Goal: Find specific page/section: Find specific page/section

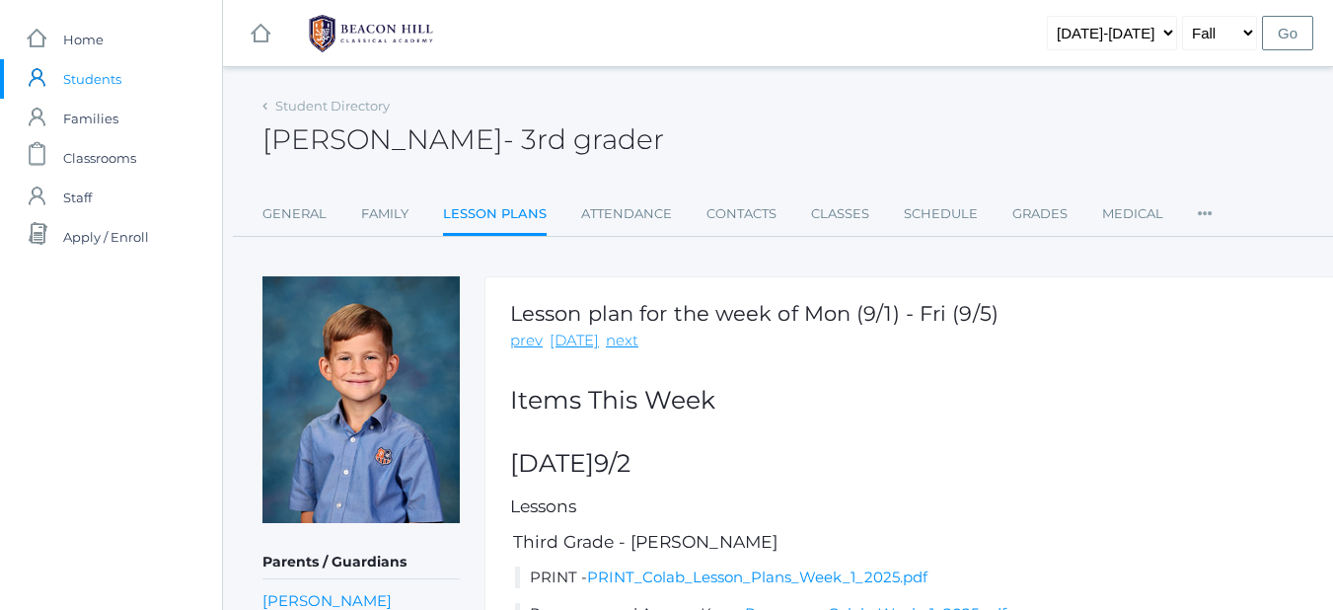
click at [84, 79] on span "Students" at bounding box center [92, 78] width 58 height 39
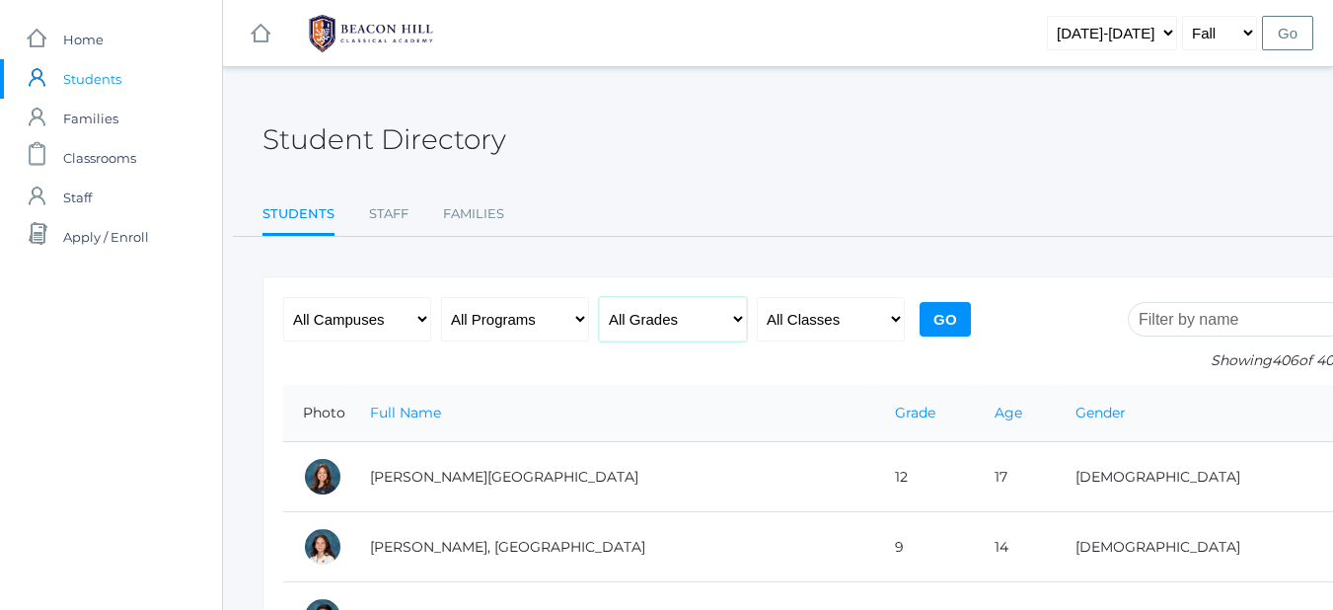
click at [733, 312] on select "All Grades Grammar - Kindergarten - 1st Grade - 2nd Grade - 3rd Grade - 4th Gra…" at bounding box center [673, 319] width 148 height 44
select select "5"
click at [599, 297] on select "All Grades Grammar - Kindergarten - 1st Grade - 2nd Grade - 3rd Grade - 4th Gra…" at bounding box center [673, 319] width 148 height 44
click at [891, 318] on select "All Classes Grammar - *KIND - Kindergarten AM - *KIND - Kindergarten PM - *KNDC…" at bounding box center [831, 319] width 148 height 44
select select "1954"
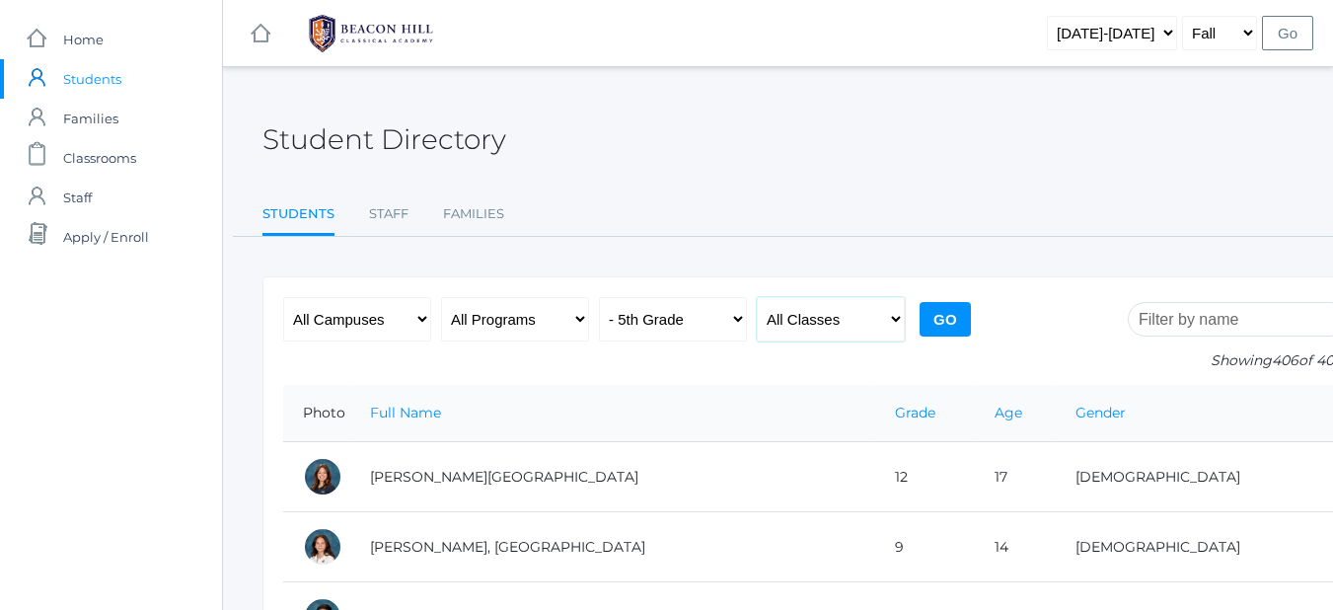
click at [757, 297] on select "All Classes Grammar - *KIND - Kindergarten AM - *KIND - Kindergarten PM - *KNDC…" at bounding box center [831, 319] width 148 height 44
click at [561, 319] on select "All Programs Full-Time Collaborative 4-Day Affiliate" at bounding box center [515, 319] width 148 height 44
click at [441, 297] on select "All Programs Full-Time Collaborative 4-Day Affiliate" at bounding box center [515, 319] width 148 height 44
click at [419, 316] on select "All Campuses Upper Campus Lower Campus" at bounding box center [357, 319] width 148 height 44
select select "lower"
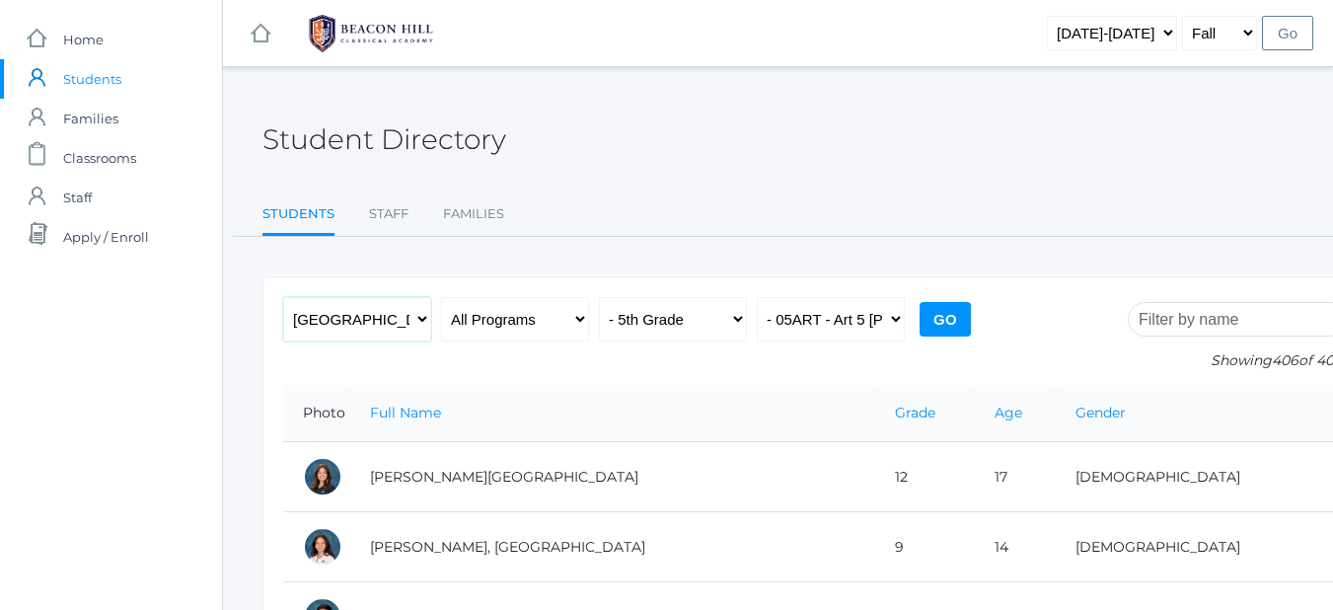
click at [283, 297] on select "All Campuses Upper Campus Lower Campus" at bounding box center [357, 319] width 148 height 44
click at [948, 323] on input "Go" at bounding box center [945, 319] width 51 height 35
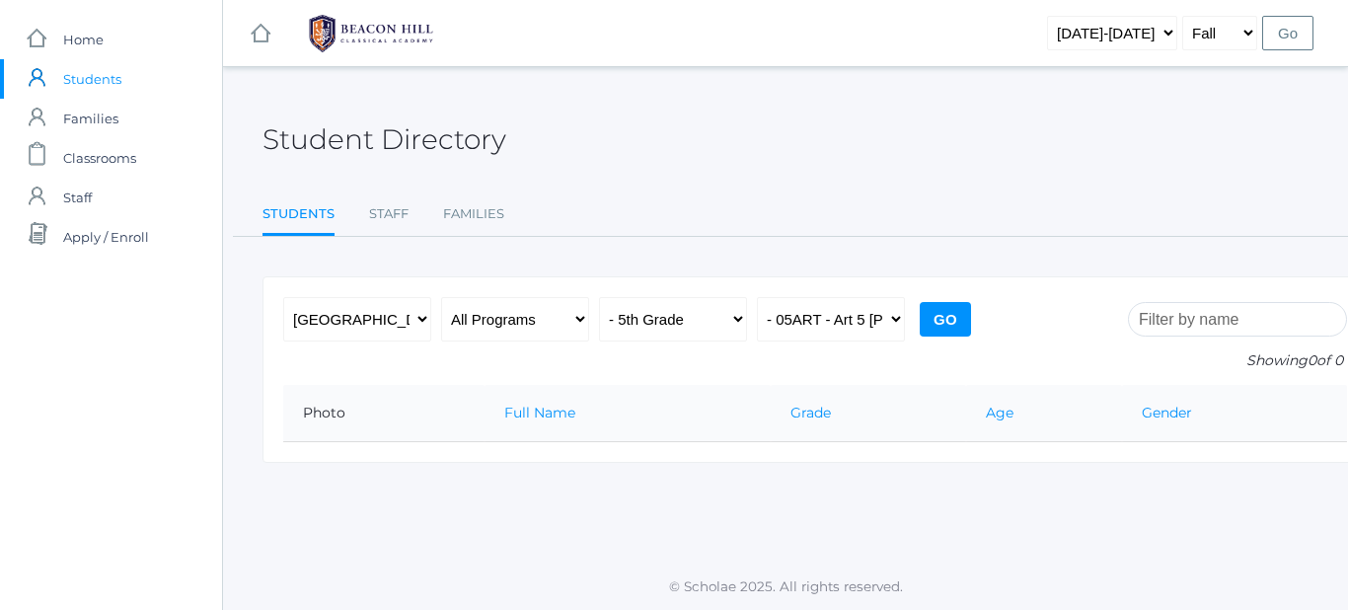
click at [1166, 322] on input "search" at bounding box center [1237, 319] width 219 height 35
type input "p"
click at [894, 321] on select "All Classes Grammar - *KIND - Kindergarten AM - *KIND - Kindergarten PM - *KNDC…" at bounding box center [831, 319] width 148 height 44
select select "any"
click at [757, 297] on select "All Classes Grammar - *KIND - Kindergarten AM - *KIND - Kindergarten PM - *KNDC…" at bounding box center [831, 319] width 148 height 44
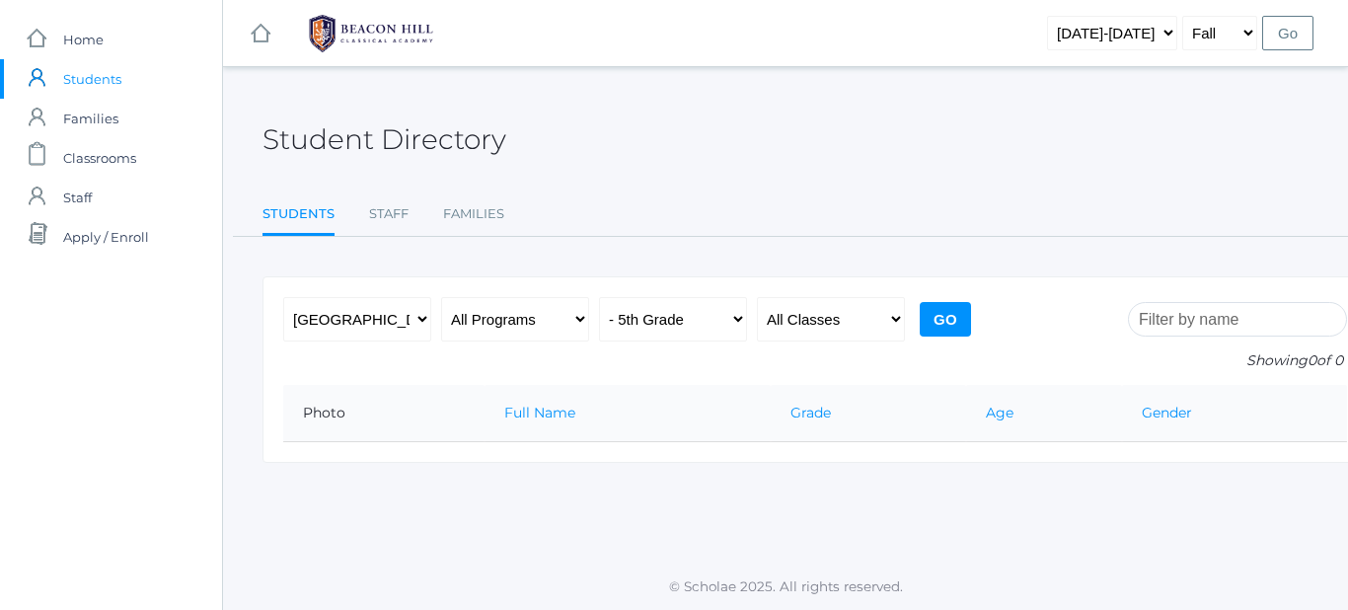
click at [951, 318] on input "Go" at bounding box center [945, 319] width 51 height 35
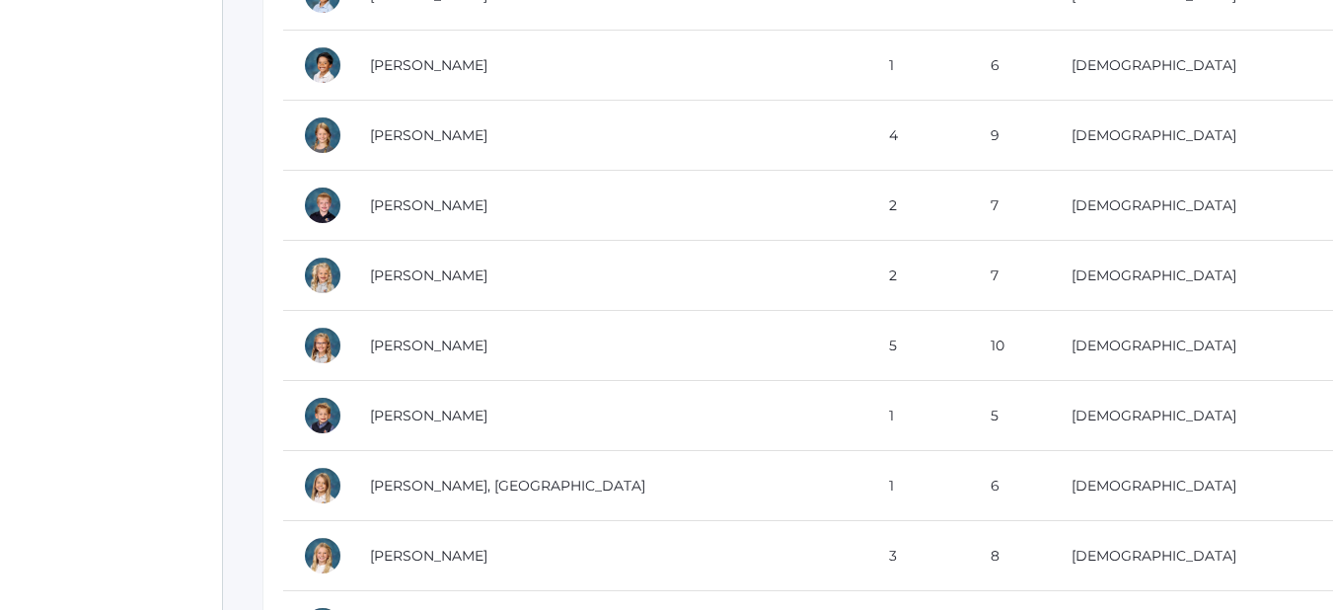
scroll to position [197, 0]
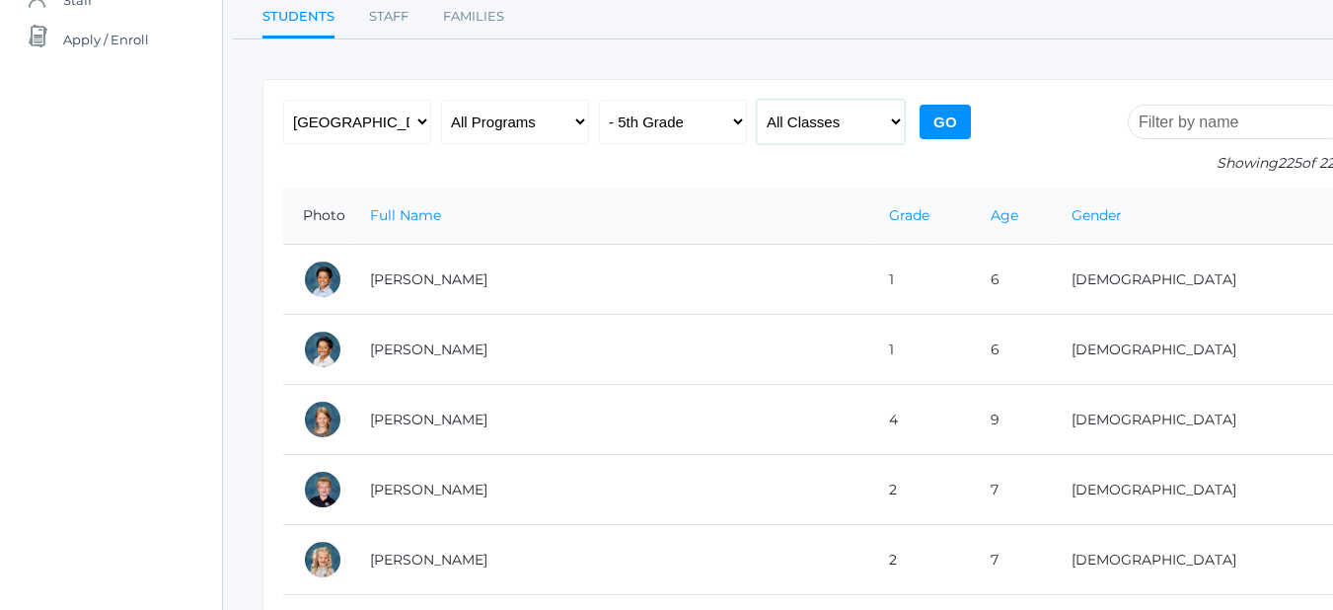
click at [892, 118] on select "All Classes Grammar - *KIND - Kindergarten AM - *KIND - Kindergarten PM - *KNDC…" at bounding box center [831, 122] width 148 height 44
select select "1954"
click at [757, 100] on select "All Classes Grammar - *KIND - Kindergarten AM - *KIND - Kindergarten PM - *KNDC…" at bounding box center [831, 122] width 148 height 44
click at [955, 116] on input "Go" at bounding box center [945, 122] width 51 height 35
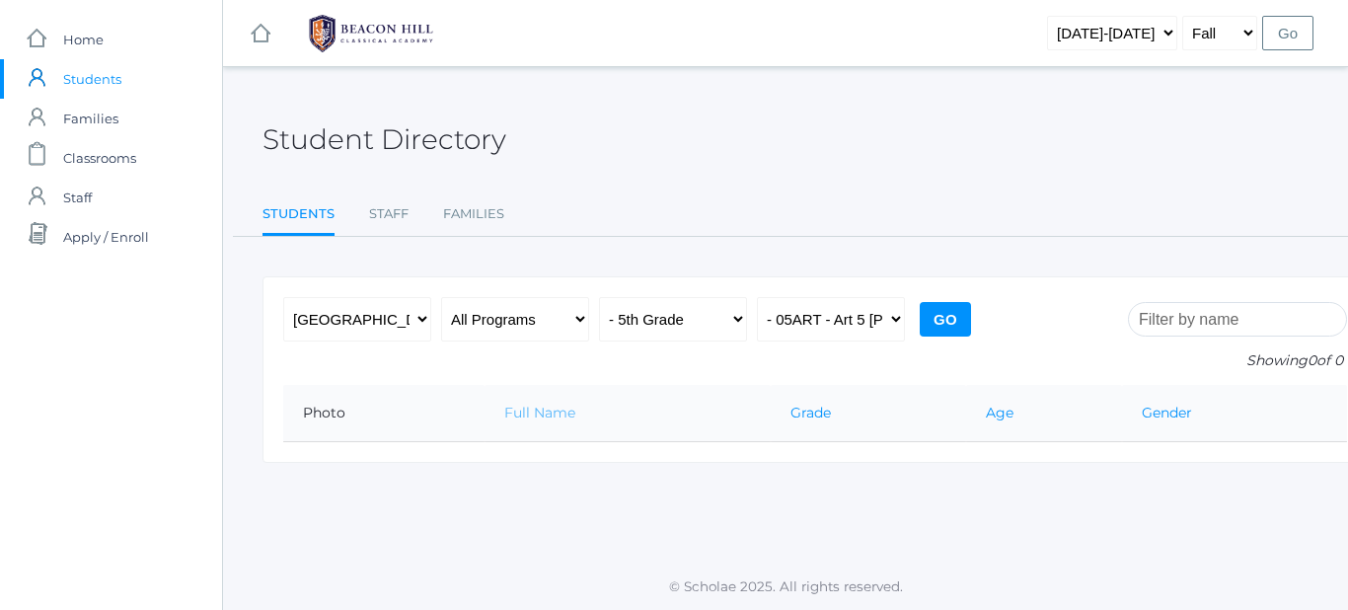
click at [541, 415] on link "Full Name" at bounding box center [539, 413] width 71 height 18
click at [887, 321] on select "All Classes Grammar - *KIND - Kindergarten AM - *KIND - Kindergarten PM - *KNDC…" at bounding box center [831, 319] width 148 height 44
select select "any"
click at [757, 297] on select "All Classes Grammar - *KIND - Kindergarten AM - *KIND - Kindergarten PM - *KNDC…" at bounding box center [831, 319] width 148 height 44
click at [949, 320] on input "Go" at bounding box center [945, 319] width 51 height 35
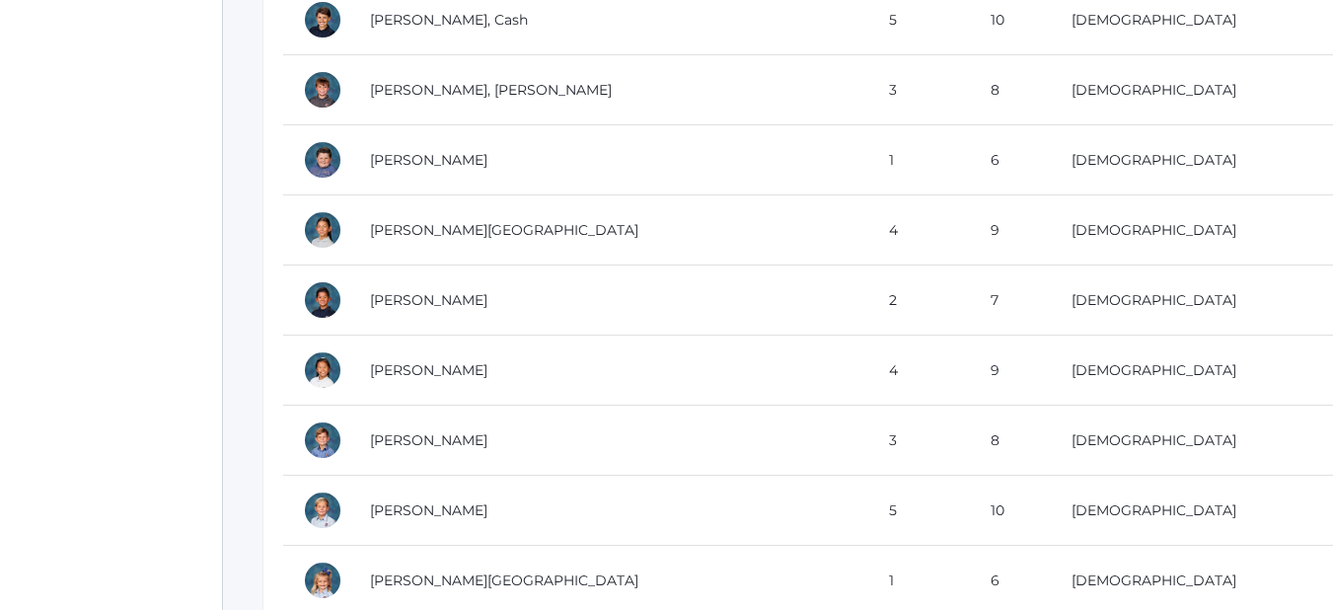
scroll to position [8686, 0]
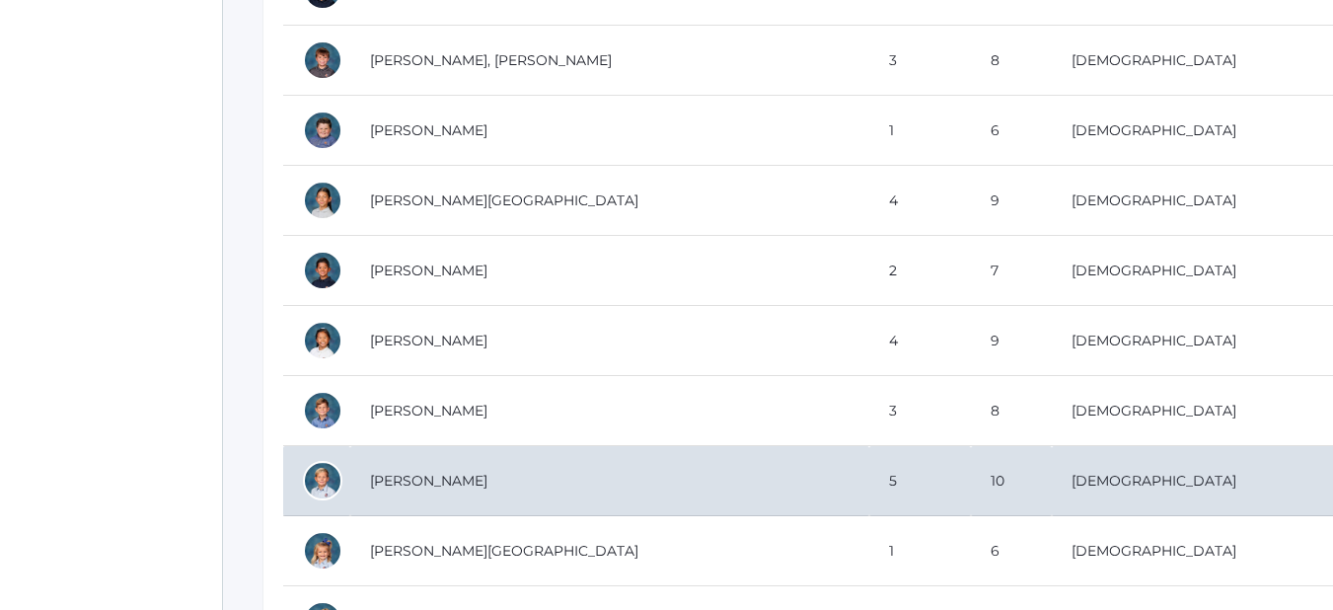
drag, startPoint x: 394, startPoint y: 480, endPoint x: 380, endPoint y: 481, distance: 13.9
click at [383, 481] on td "Laubacher, Peter" at bounding box center [609, 481] width 519 height 70
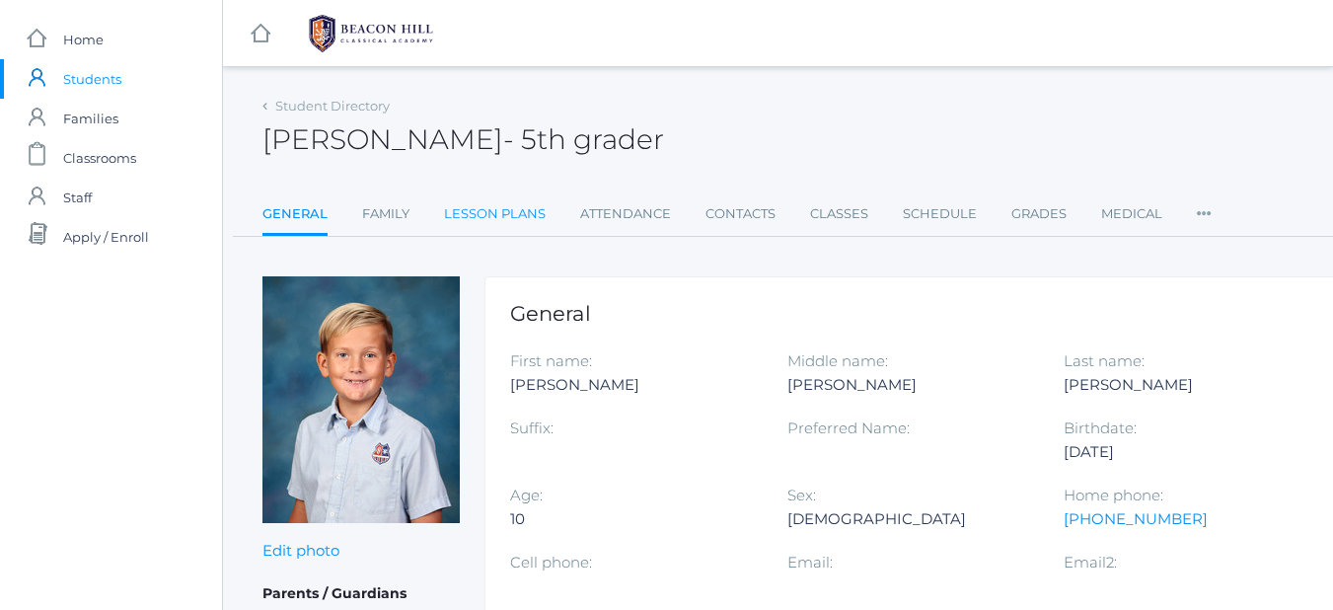
click at [521, 226] on link "Lesson Plans" at bounding box center [495, 213] width 102 height 39
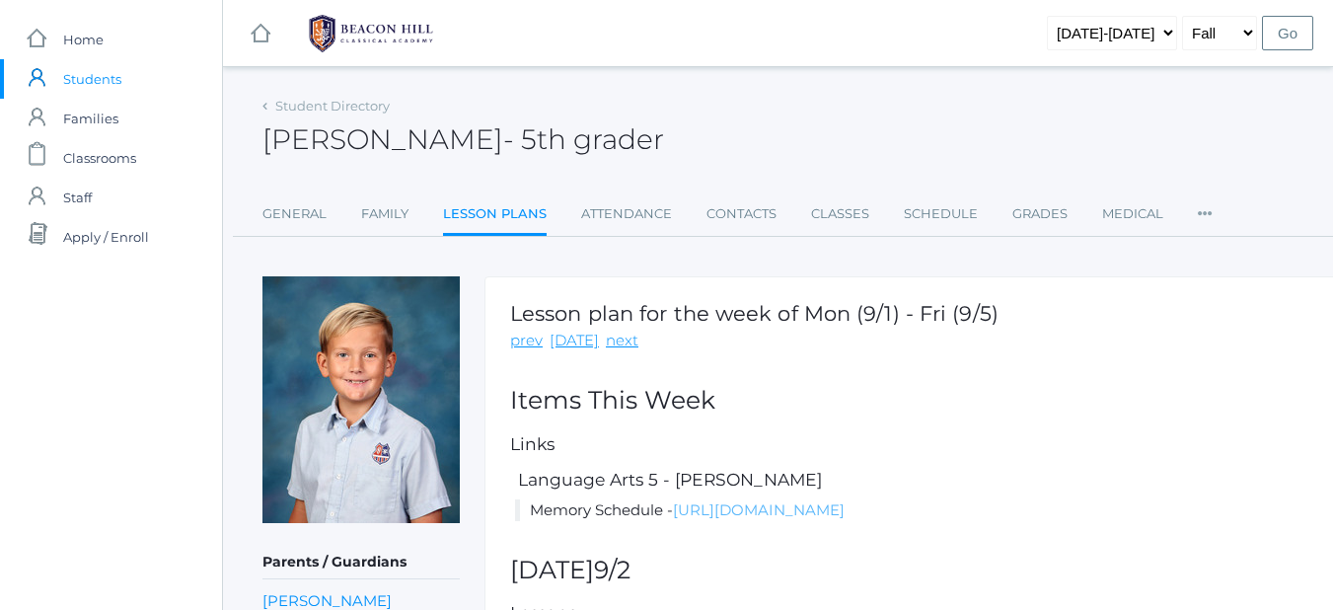
click at [717, 515] on link "[URL][DOMAIN_NAME]" at bounding box center [759, 509] width 172 height 19
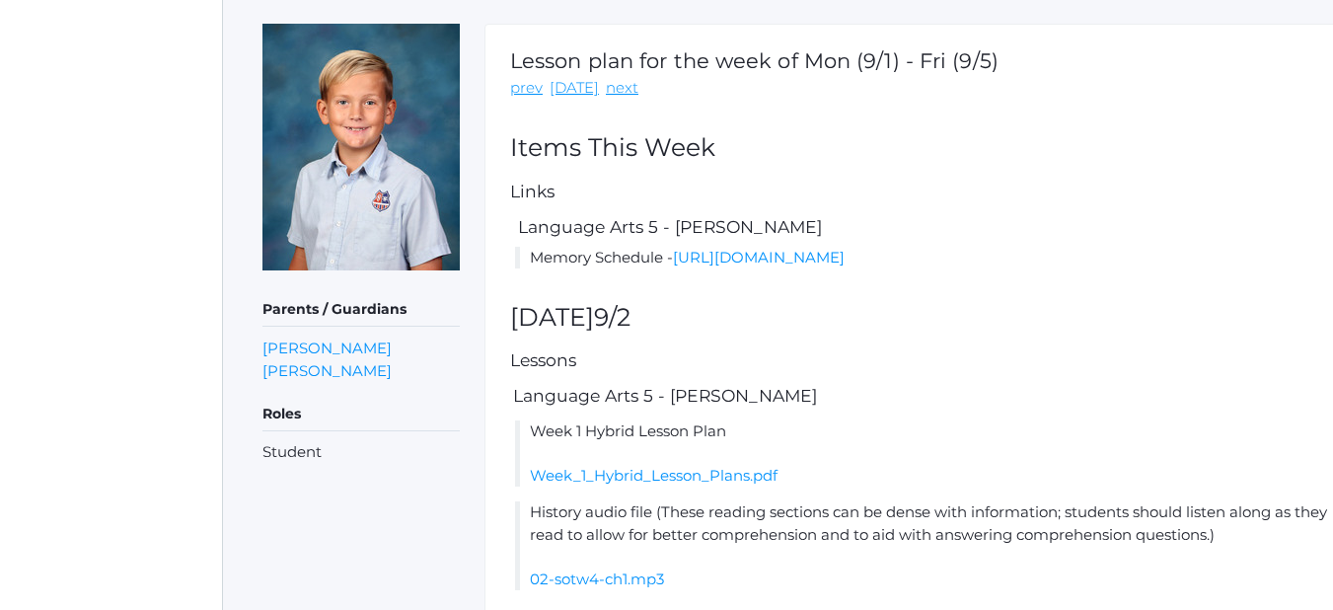
scroll to position [296, 0]
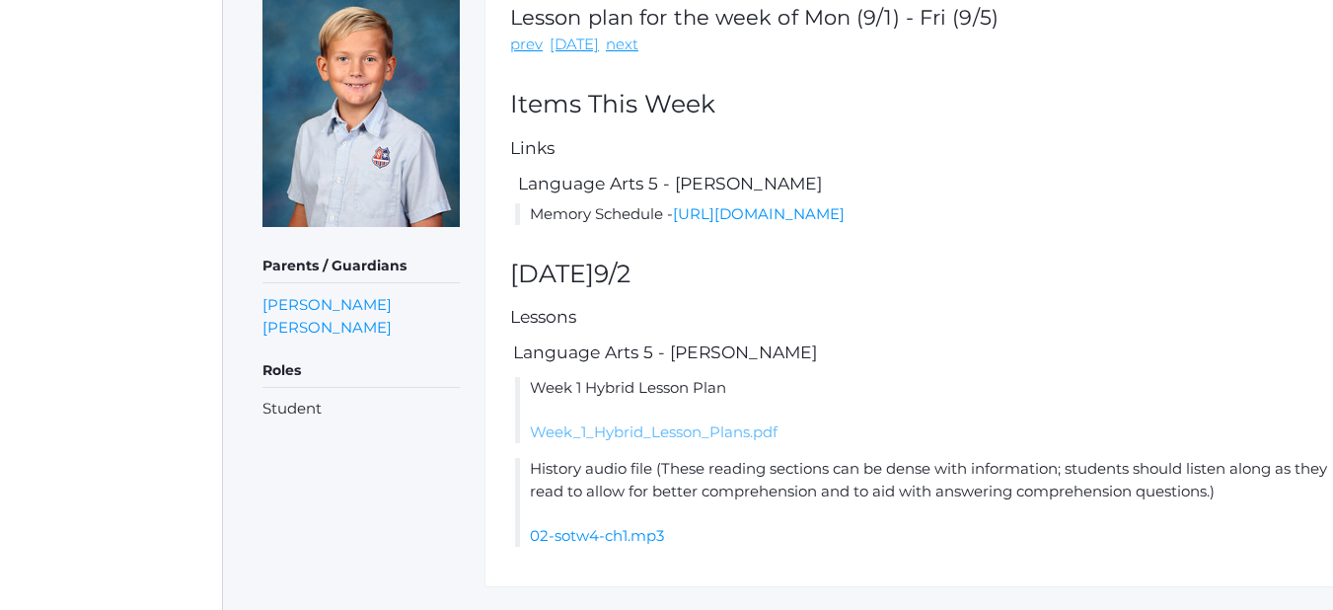
click at [646, 441] on link "Week_1_Hybrid_Lesson_Plans.pdf" at bounding box center [654, 431] width 248 height 19
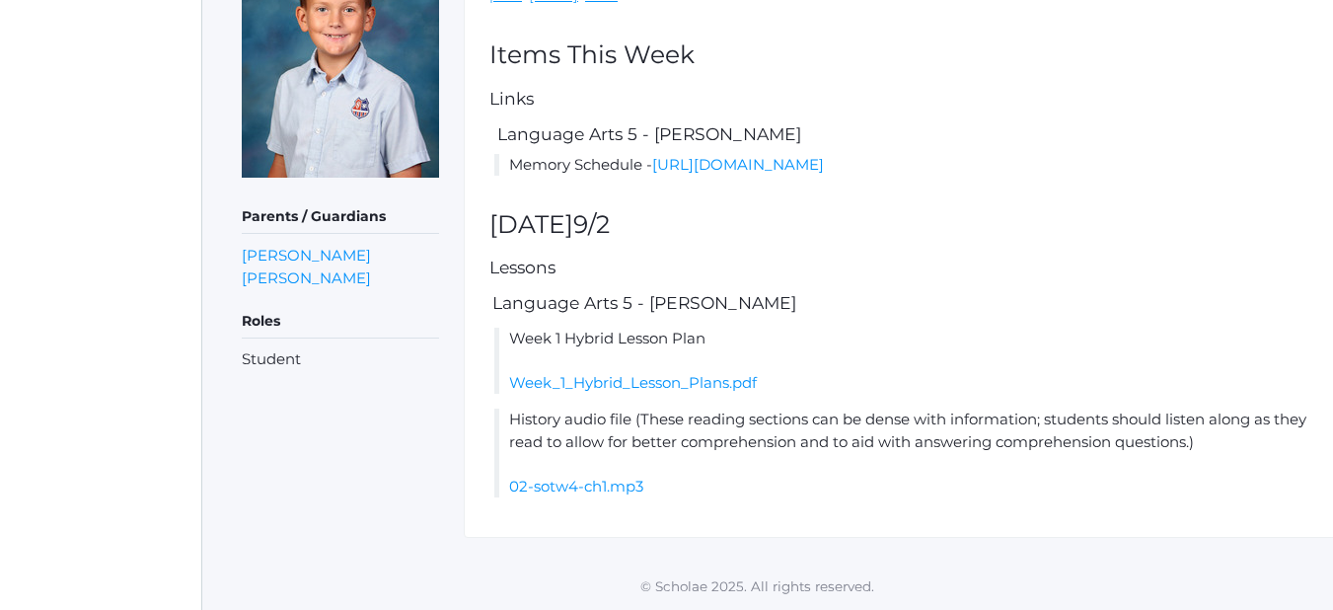
scroll to position [367, 21]
click at [667, 377] on link "Week_1_Hybrid_Lesson_Plans.pdf" at bounding box center [633, 382] width 248 height 19
